Goal: Book appointment/travel/reservation

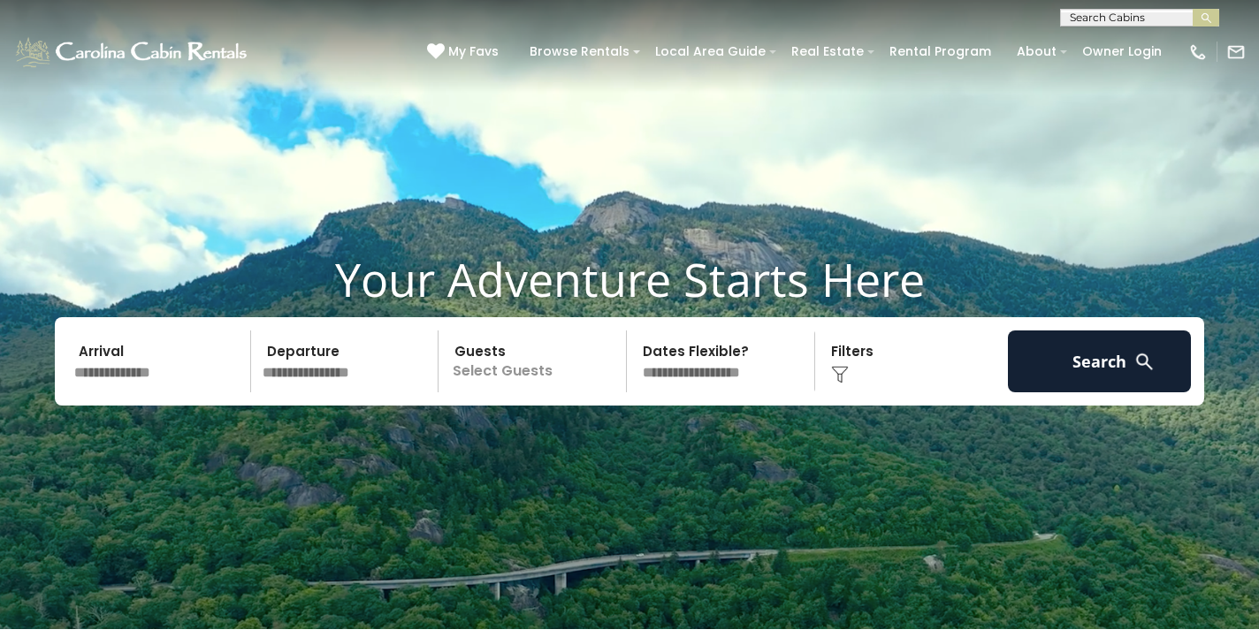
click at [138, 375] on input "text" at bounding box center [159, 362] width 183 height 62
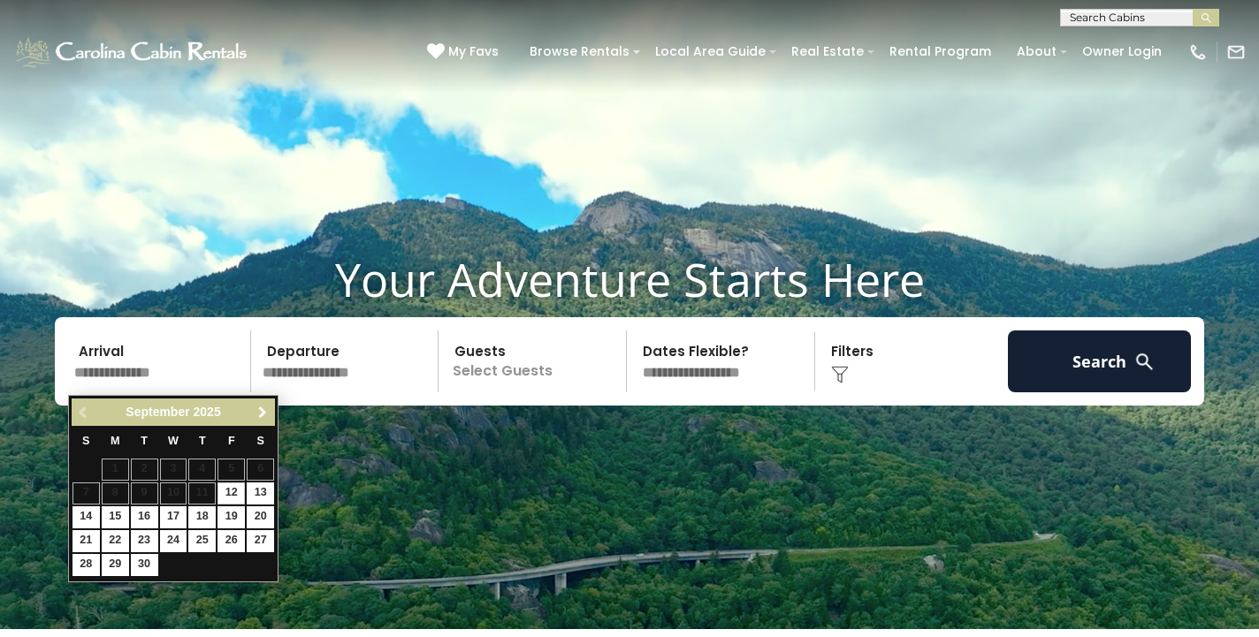
click at [259, 402] on link "Next" at bounding box center [262, 412] width 22 height 22
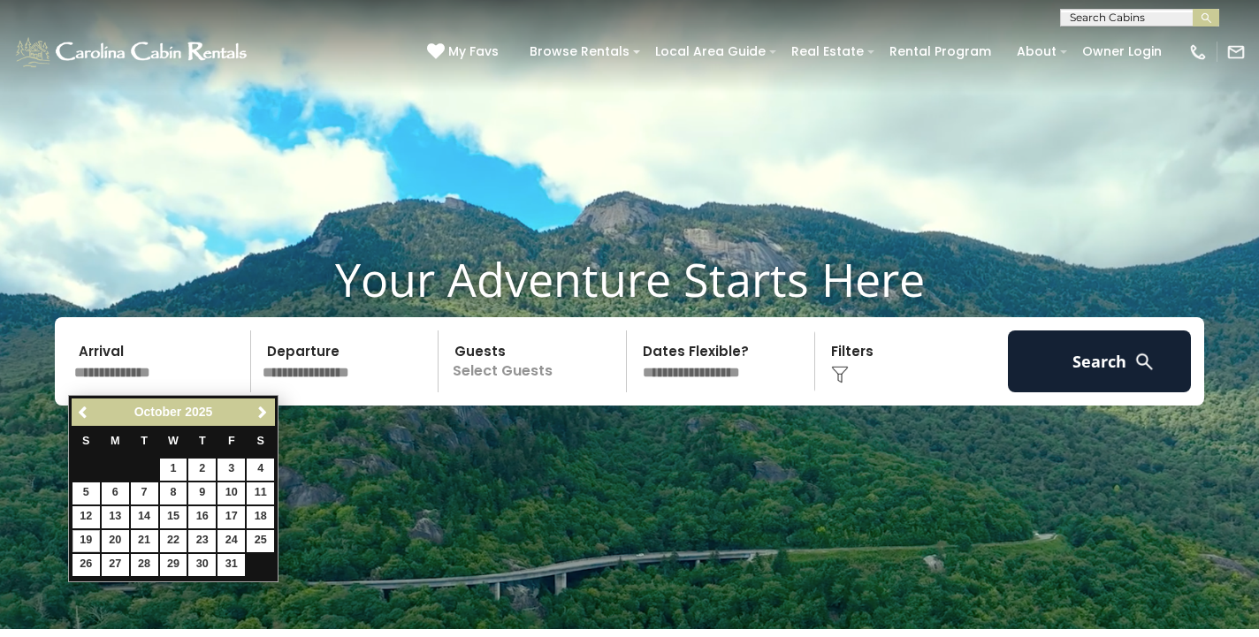
click at [86, 534] on link "19" at bounding box center [85, 541] width 27 height 22
type input "********"
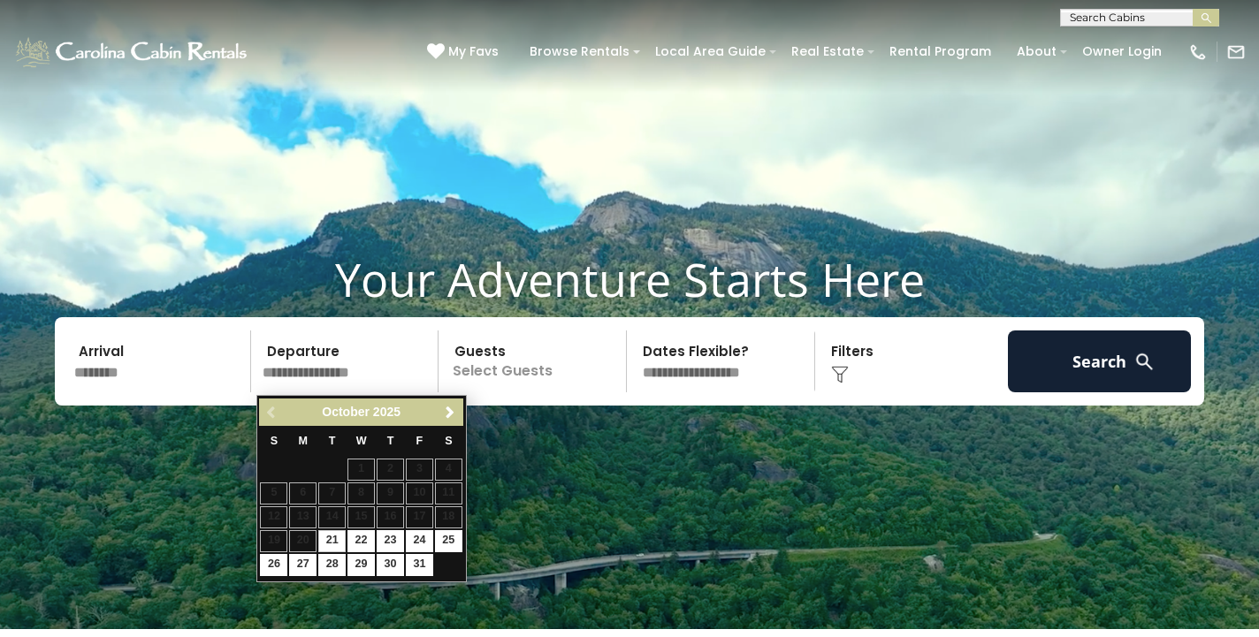
click at [329, 530] on link "21" at bounding box center [331, 541] width 27 height 22
type input "********"
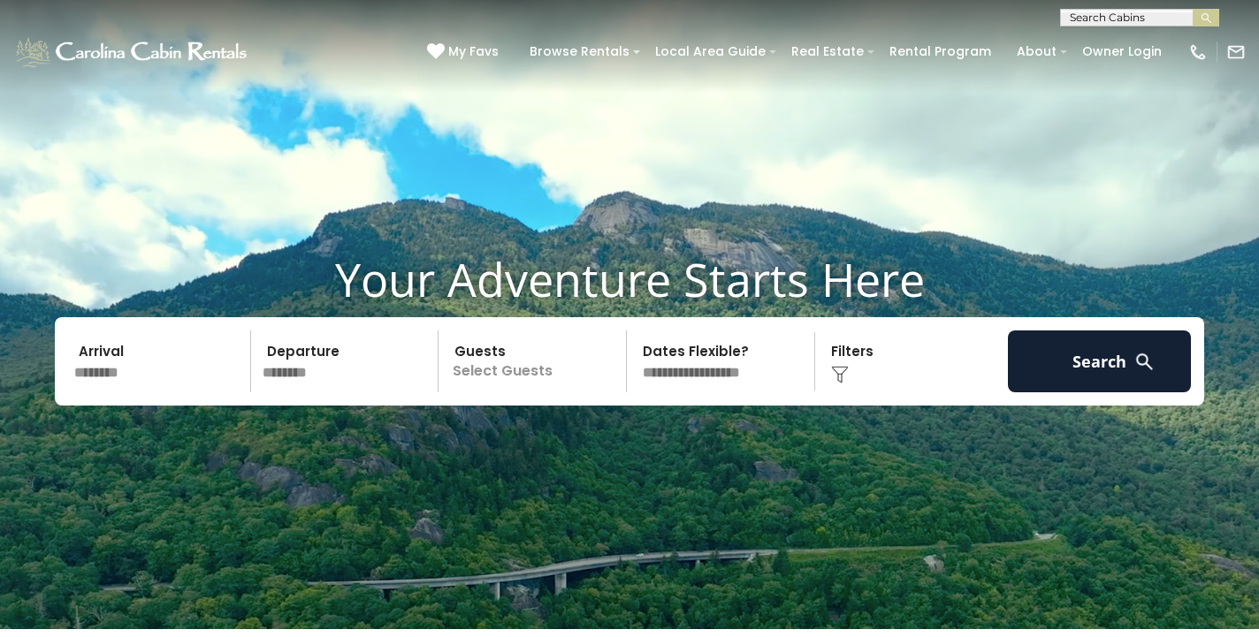
click at [510, 372] on p "Select Guests" at bounding box center [535, 362] width 182 height 62
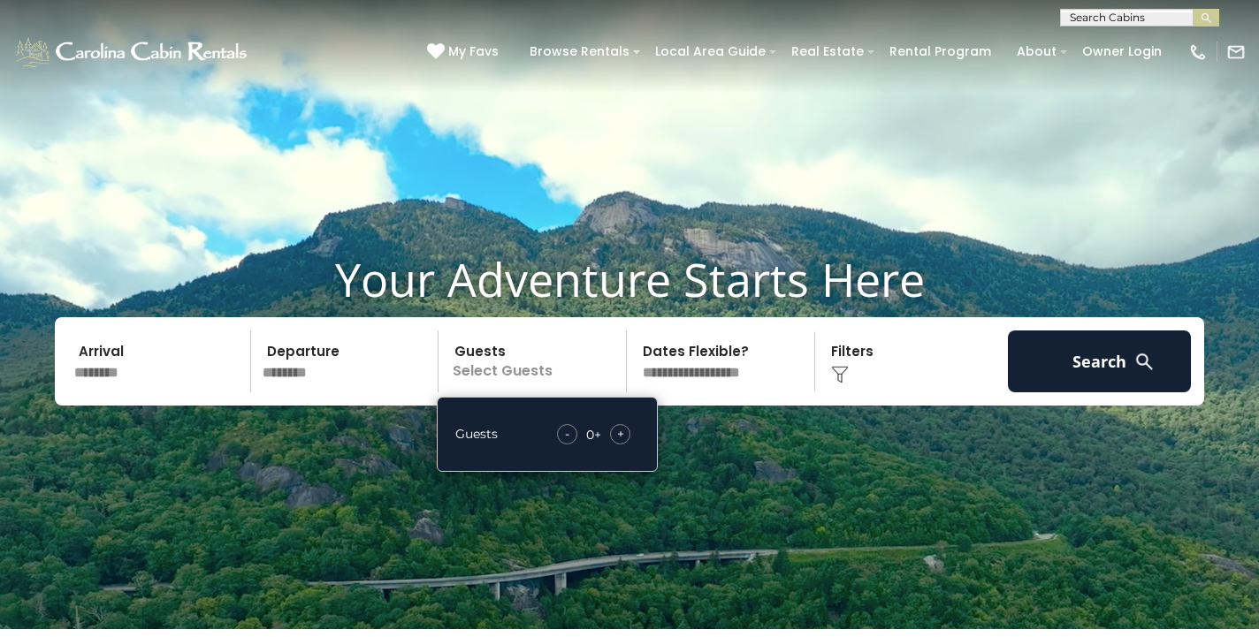
click at [621, 429] on span "+" at bounding box center [620, 434] width 7 height 18
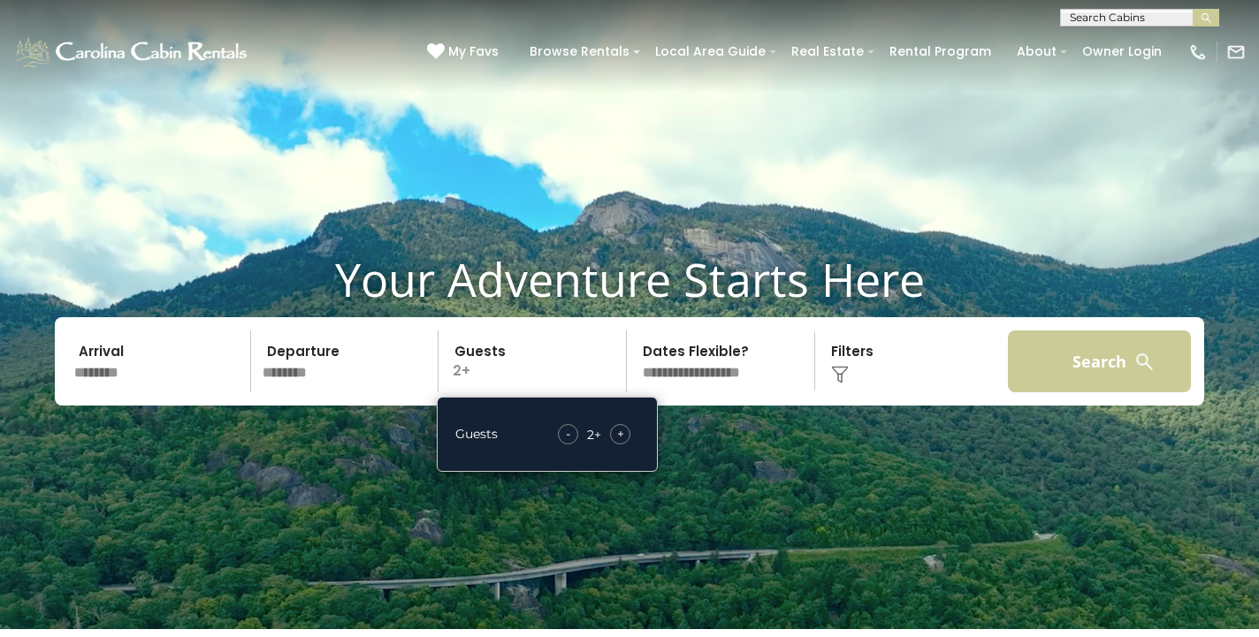
click at [1032, 362] on button "Search" at bounding box center [1099, 362] width 183 height 62
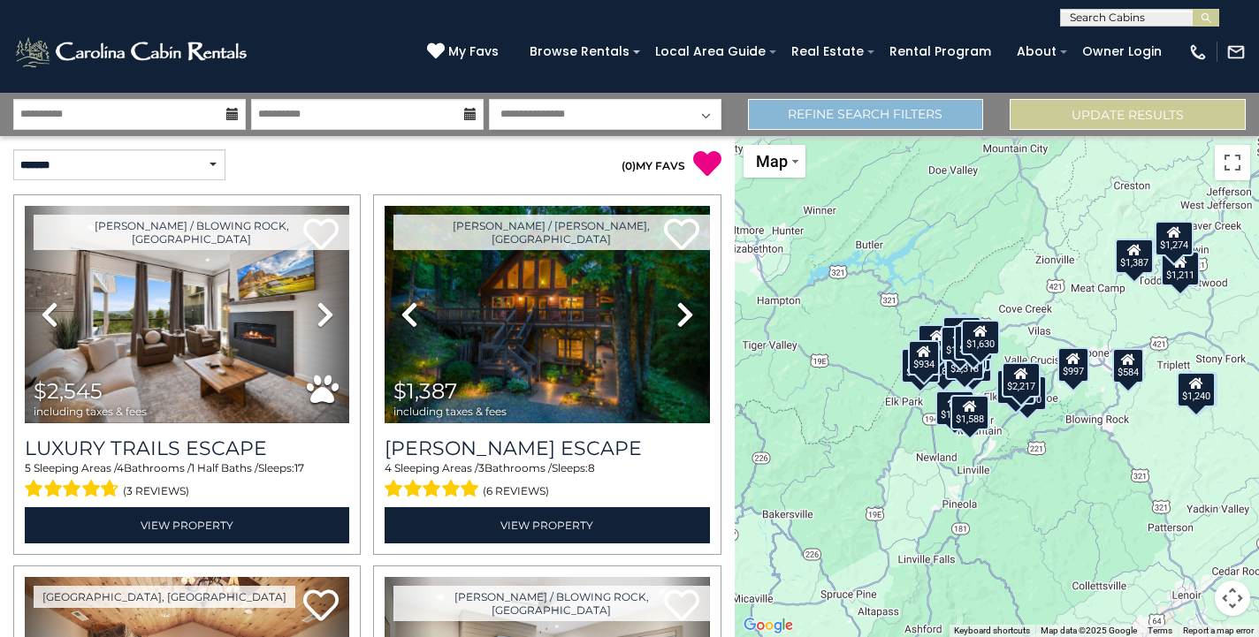
click at [905, 118] on link "Refine Search Filters" at bounding box center [866, 114] width 236 height 31
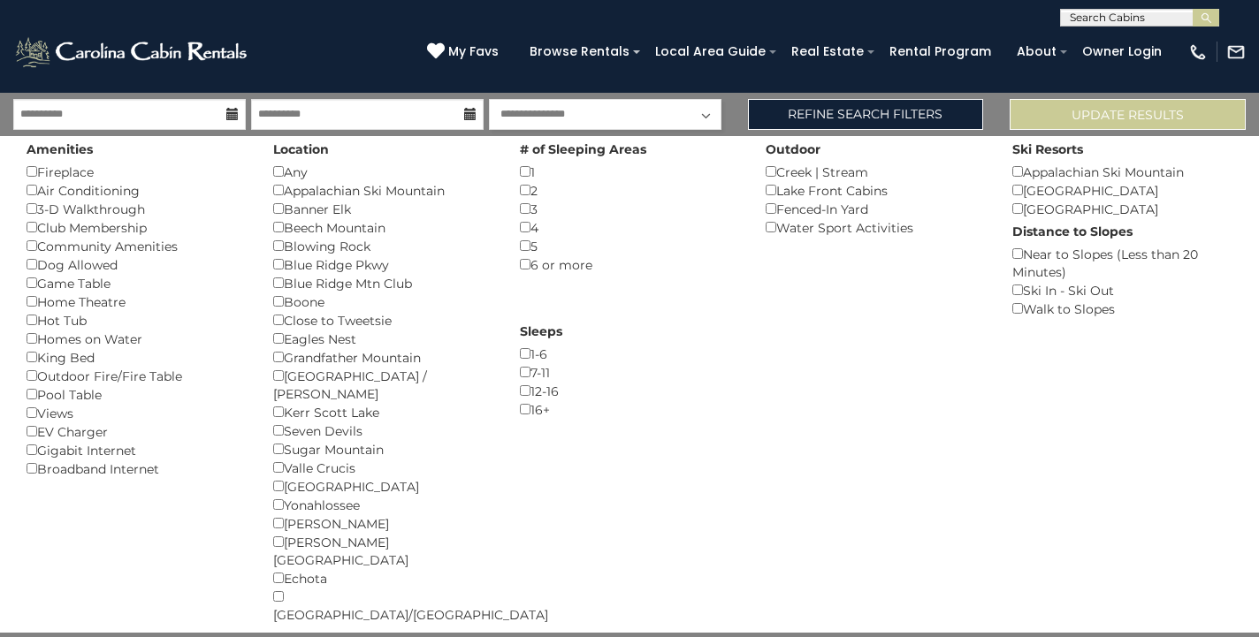
click at [278, 248] on div "Blowing Rock ()" at bounding box center [383, 246] width 220 height 19
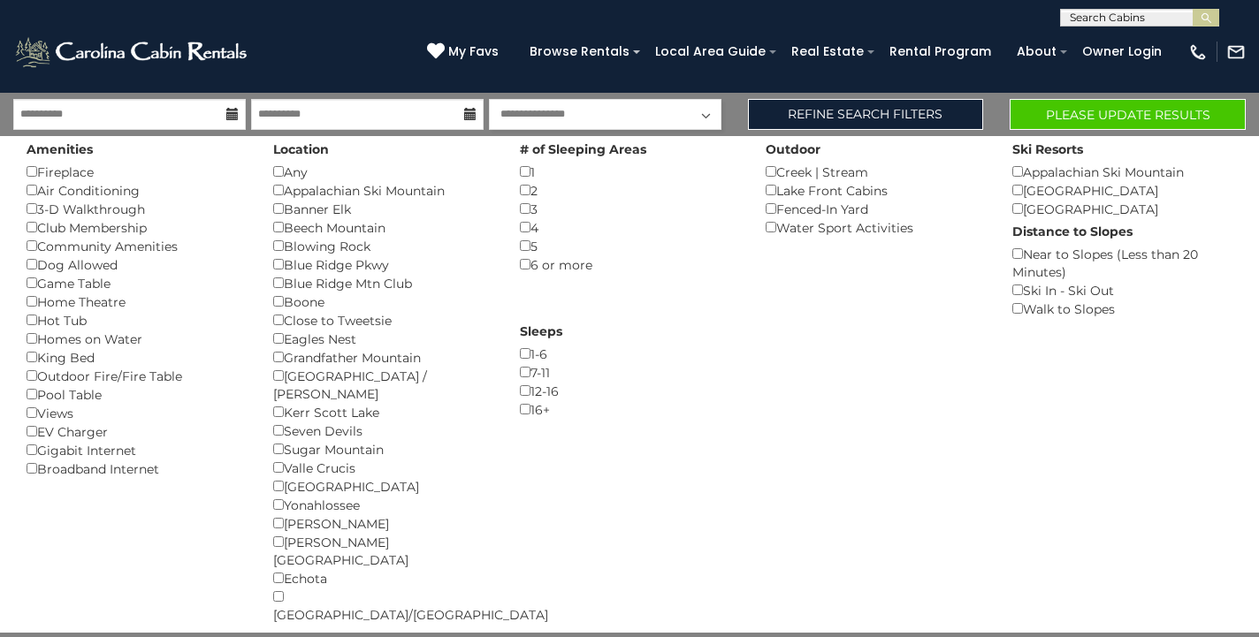
click at [1149, 112] on button "Please Update Results" at bounding box center [1127, 114] width 236 height 31
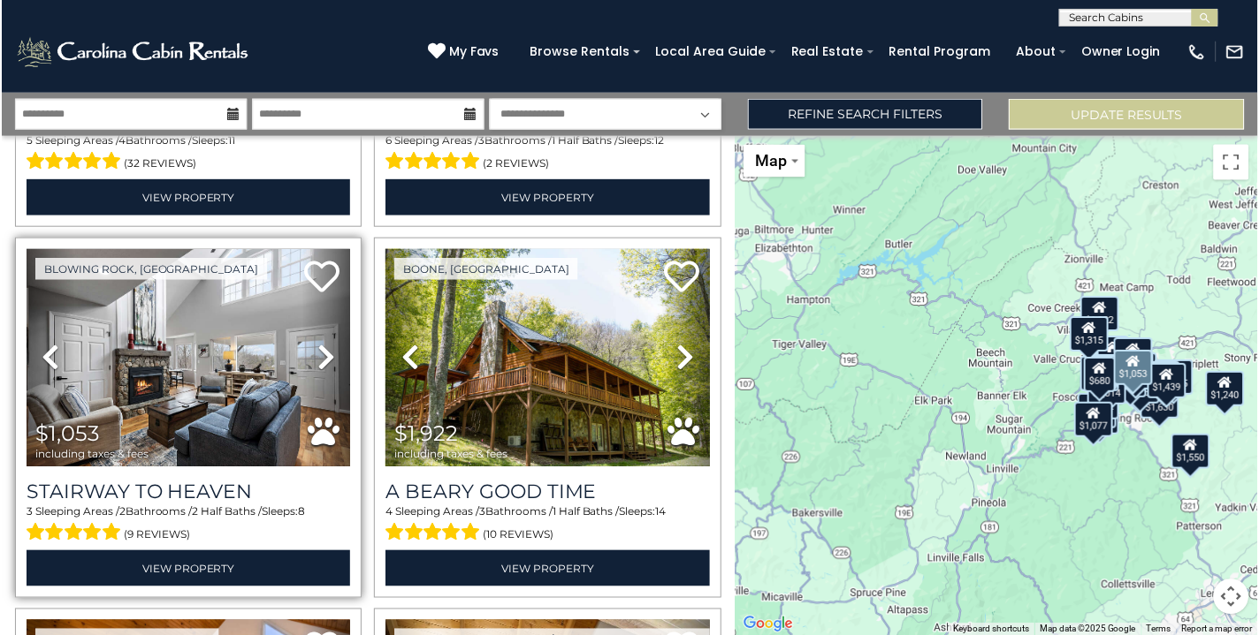
scroll to position [330, 0]
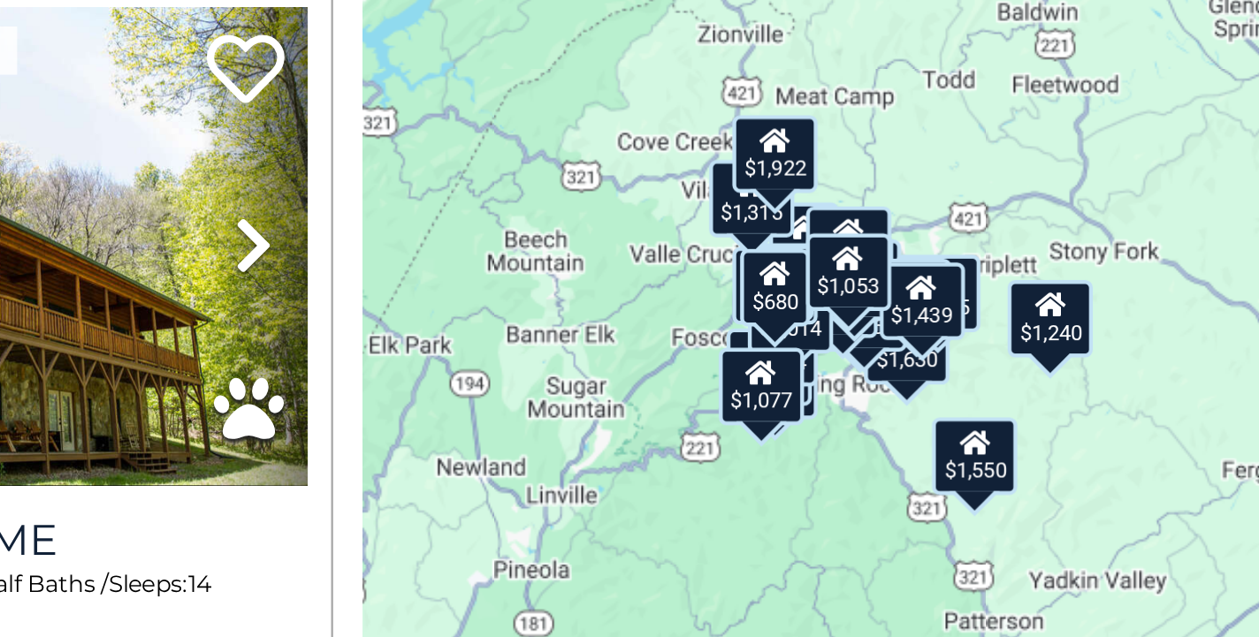
drag, startPoint x: 460, startPoint y: 208, endPoint x: 278, endPoint y: 207, distance: 181.2
click at [734, 207] on div "$1,439 $1,550 $1,053 $1,922 $1,531 $843 $1,445 $1,078 $1,385 $1,094 $1,630 $1,0…" at bounding box center [996, 386] width 524 height 501
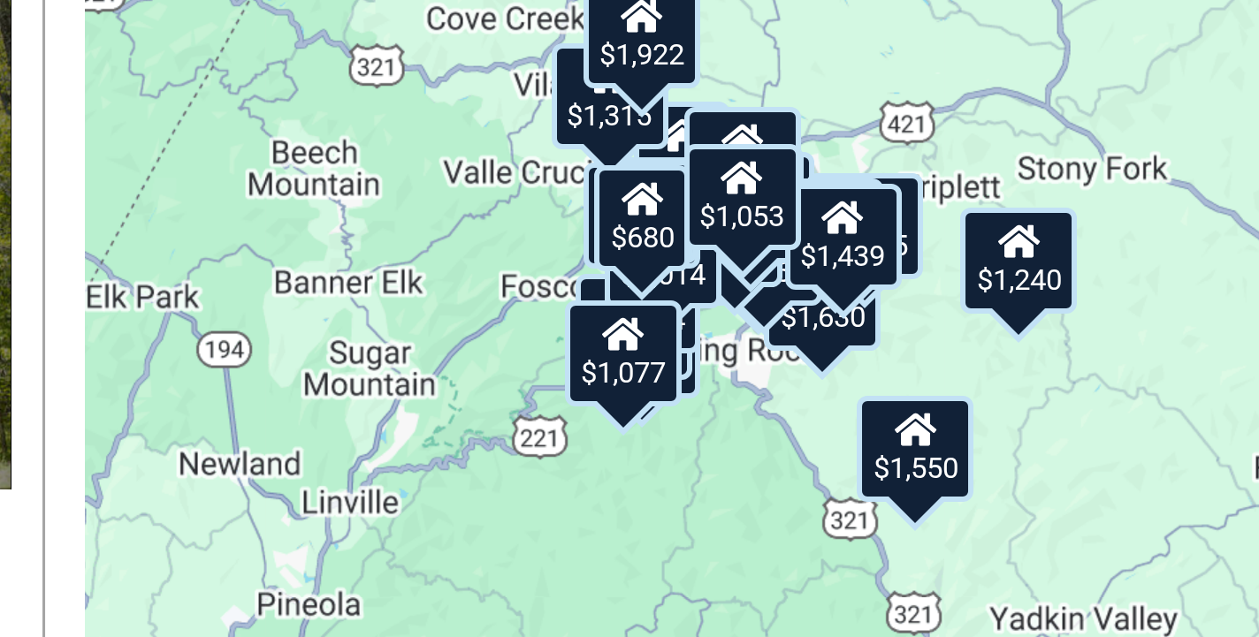
click at [734, 136] on div "$1,439 $1,550 $1,053 $1,922 $1,531 $843 $1,445 $1,078 $1,385 $1,094 $1,630 $1,0…" at bounding box center [996, 386] width 524 height 501
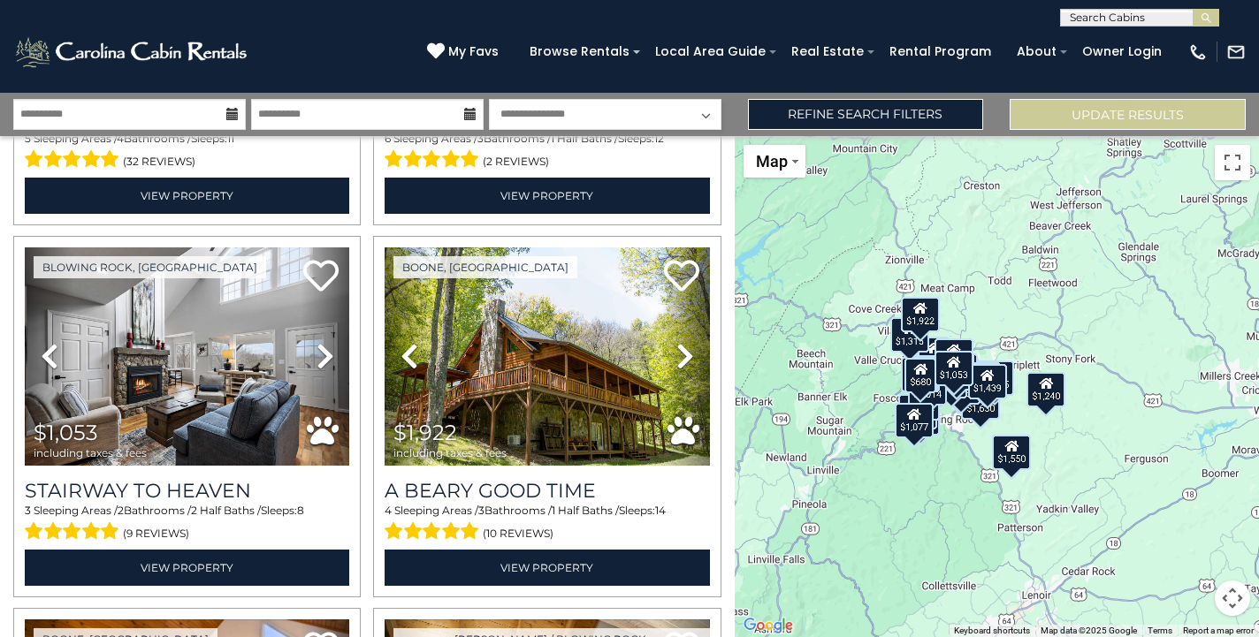
click at [1232, 595] on button "Map camera controls" at bounding box center [1231, 598] width 35 height 35
click at [1190, 511] on button "Zoom in" at bounding box center [1187, 509] width 35 height 35
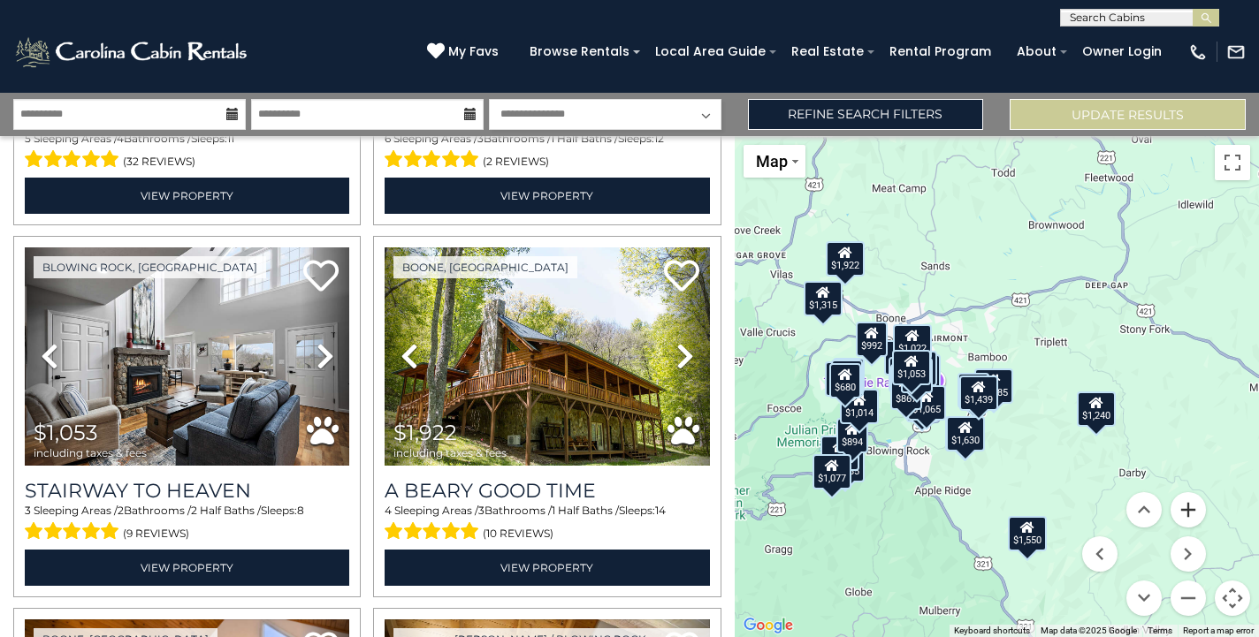
click at [1190, 511] on button "Zoom in" at bounding box center [1187, 509] width 35 height 35
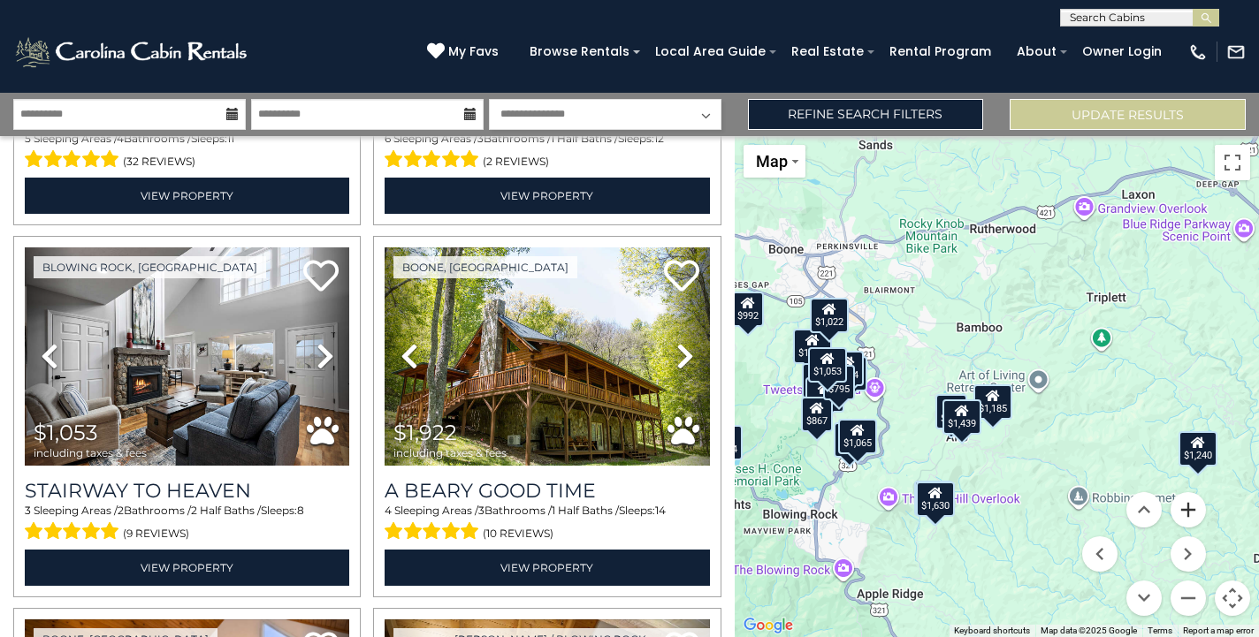
click at [1190, 511] on button "Zoom in" at bounding box center [1187, 509] width 35 height 35
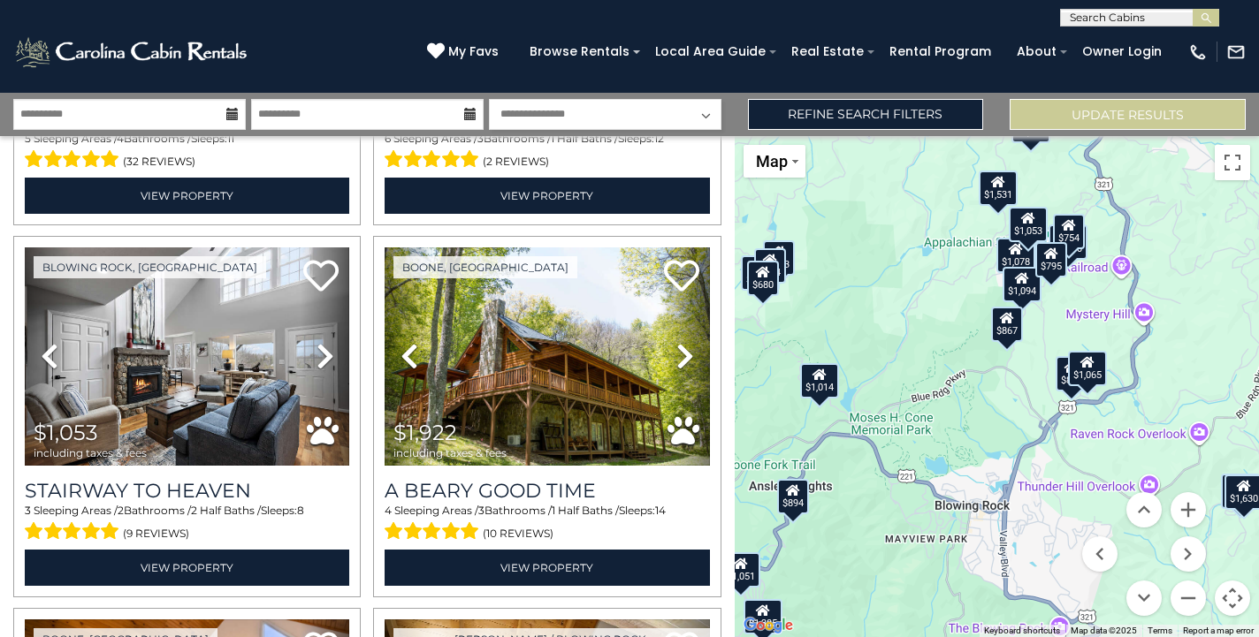
drag, startPoint x: 853, startPoint y: 491, endPoint x: 1246, endPoint y: 322, distance: 428.4
click at [1246, 322] on div "$1,439 $1,550 $1,053 $1,922 $1,531 $843 $1,445 $1,078 $1,385 $1,094 $1,630 $1,0…" at bounding box center [996, 386] width 524 height 501
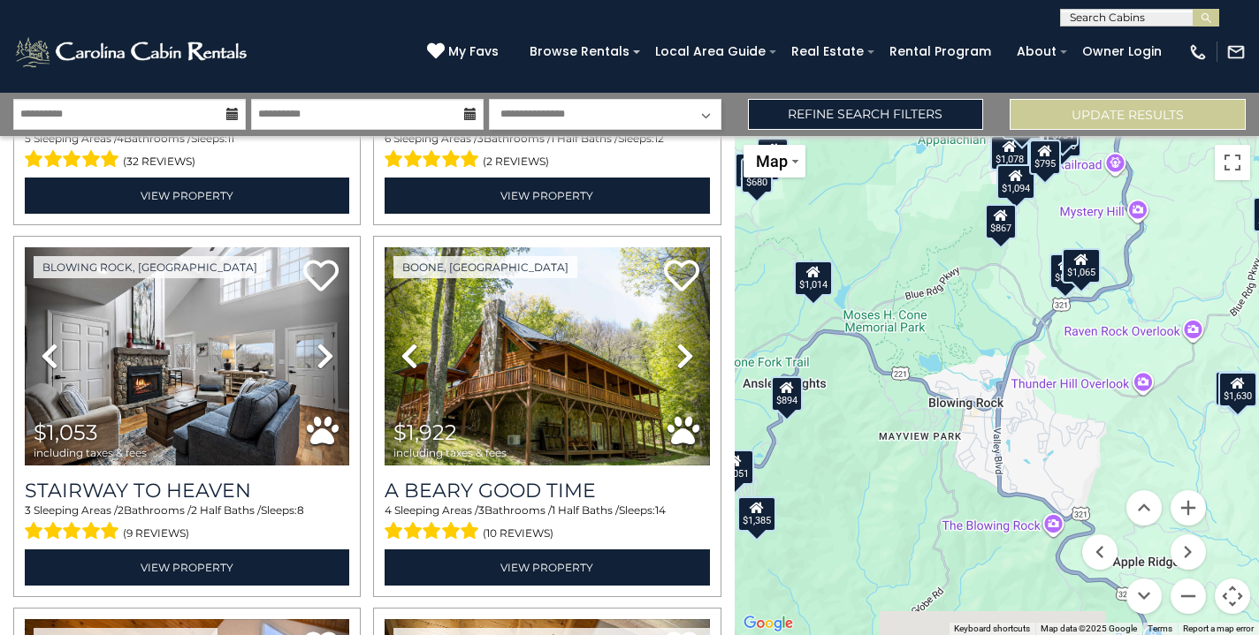
drag, startPoint x: 864, startPoint y: 440, endPoint x: 813, endPoint y: 402, distance: 63.8
click at [813, 402] on div "$1,439 $1,550 $1,053 $1,922 $1,531 $843 $1,445 $1,078 $1,385 $1,094 $1,630 $1,0…" at bounding box center [996, 385] width 524 height 499
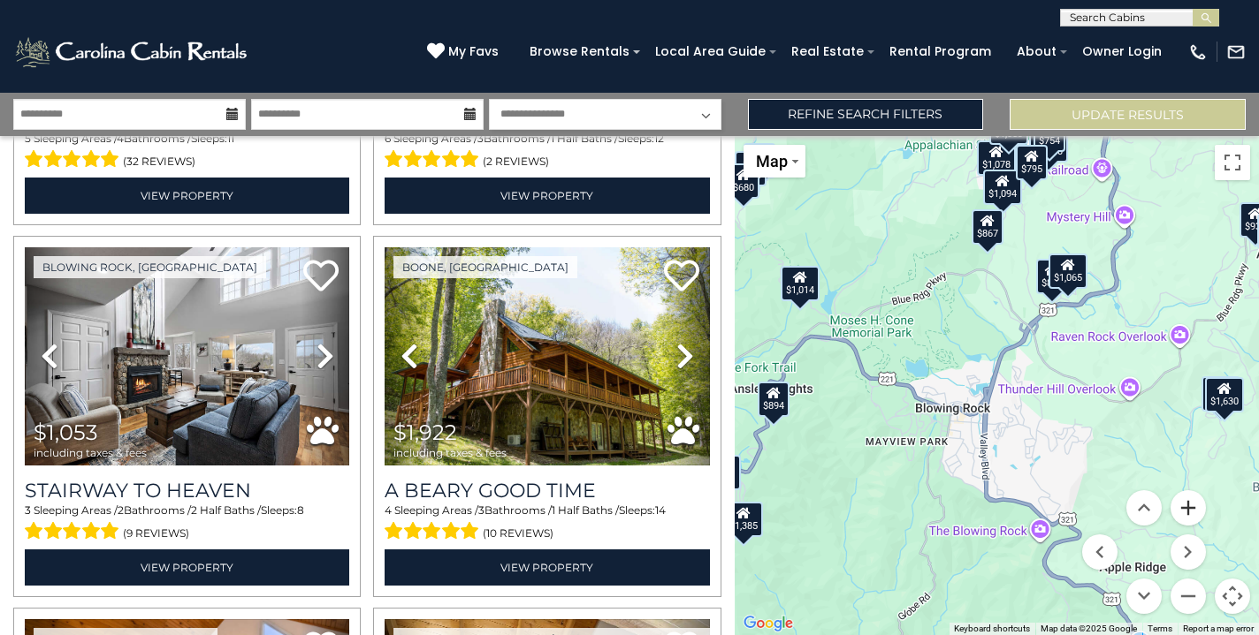
click at [1187, 508] on button "Zoom in" at bounding box center [1187, 508] width 35 height 35
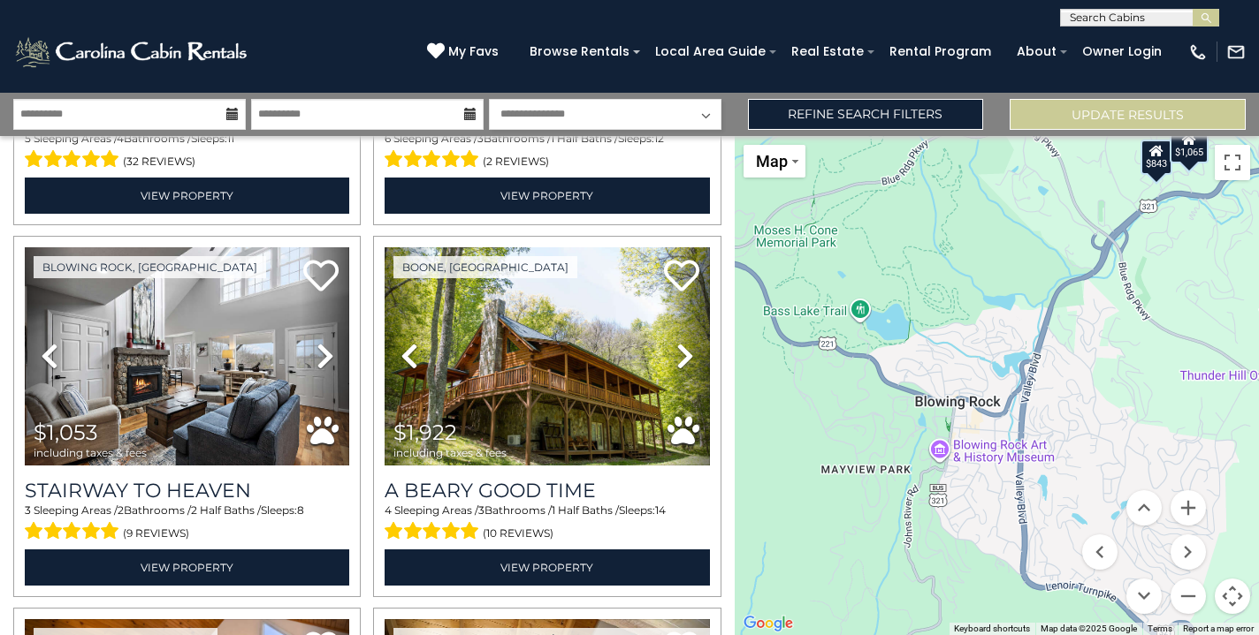
drag, startPoint x: 825, startPoint y: 502, endPoint x: 864, endPoint y: 470, distance: 50.9
click at [864, 470] on div "$1,439 $1,550 $1,053 $1,922 $1,531 $843 $1,445 $1,078 $1,385 $1,094 $1,630 $1,0…" at bounding box center [996, 385] width 524 height 499
